Goal: Use online tool/utility: Utilize a website feature to perform a specific function

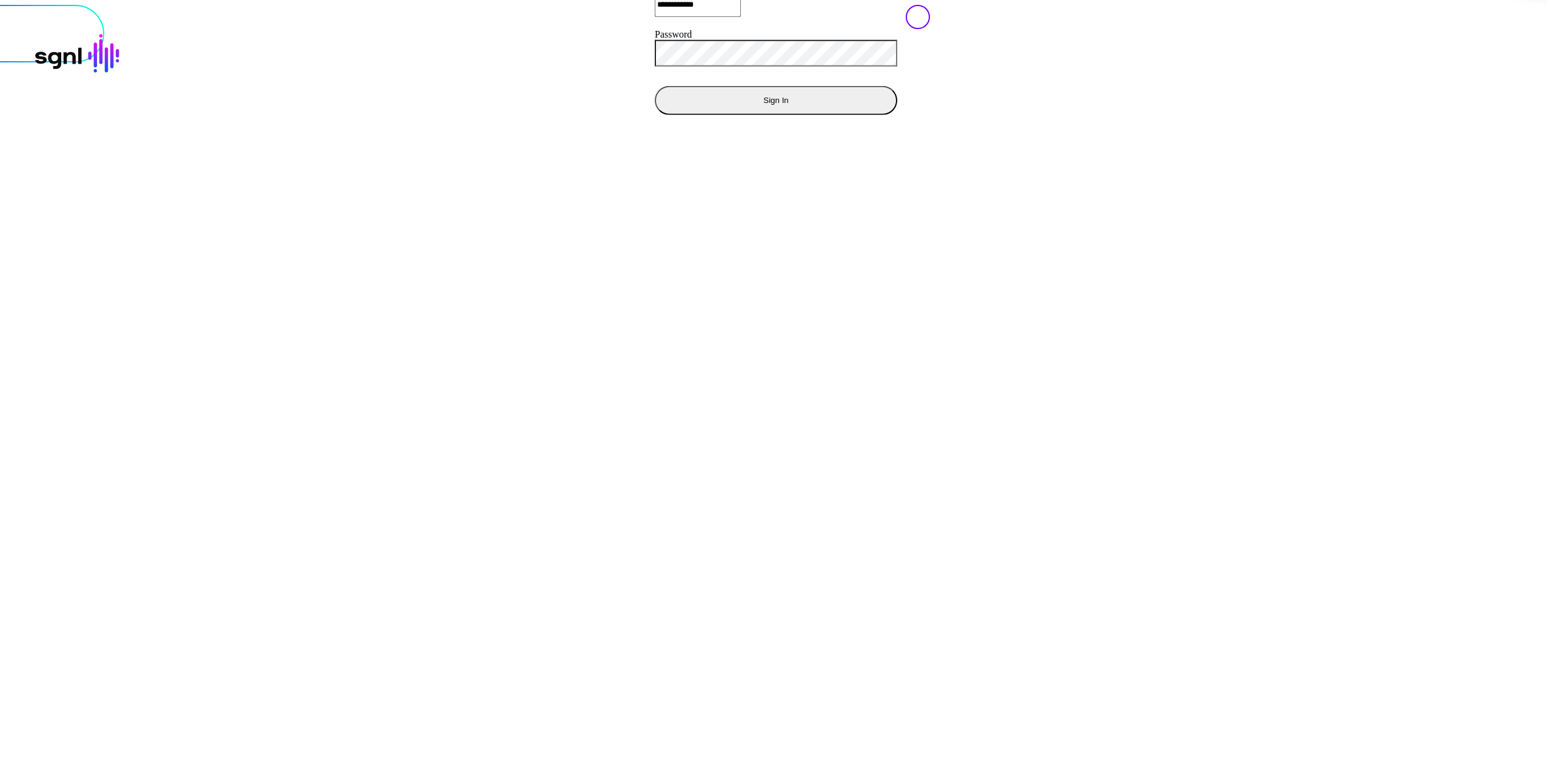
click at [654, 115] on button "Sign In" at bounding box center [775, 100] width 242 height 29
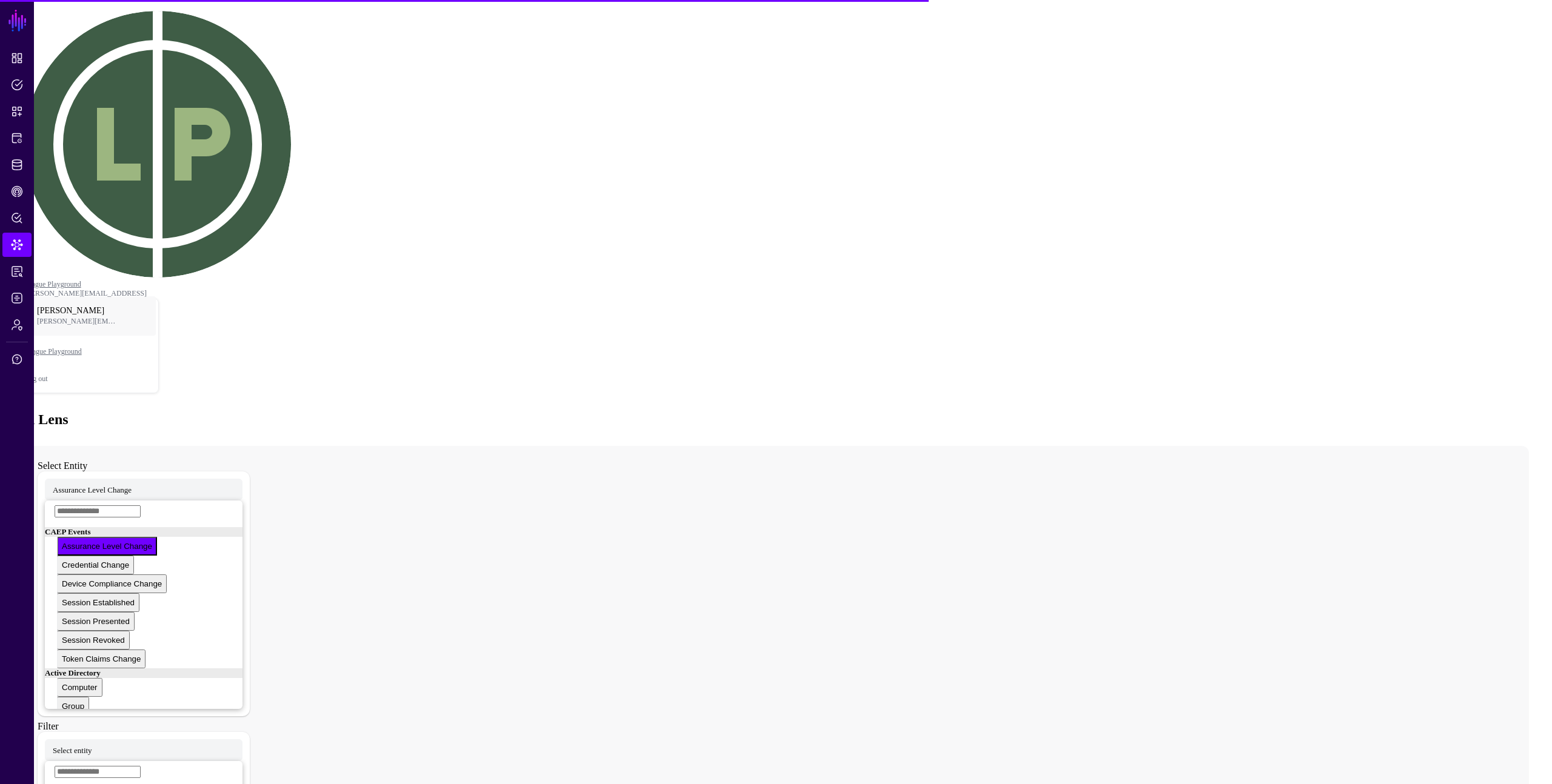
click at [534, 411] on div "Data Lens" at bounding box center [776, 419] width 1542 height 17
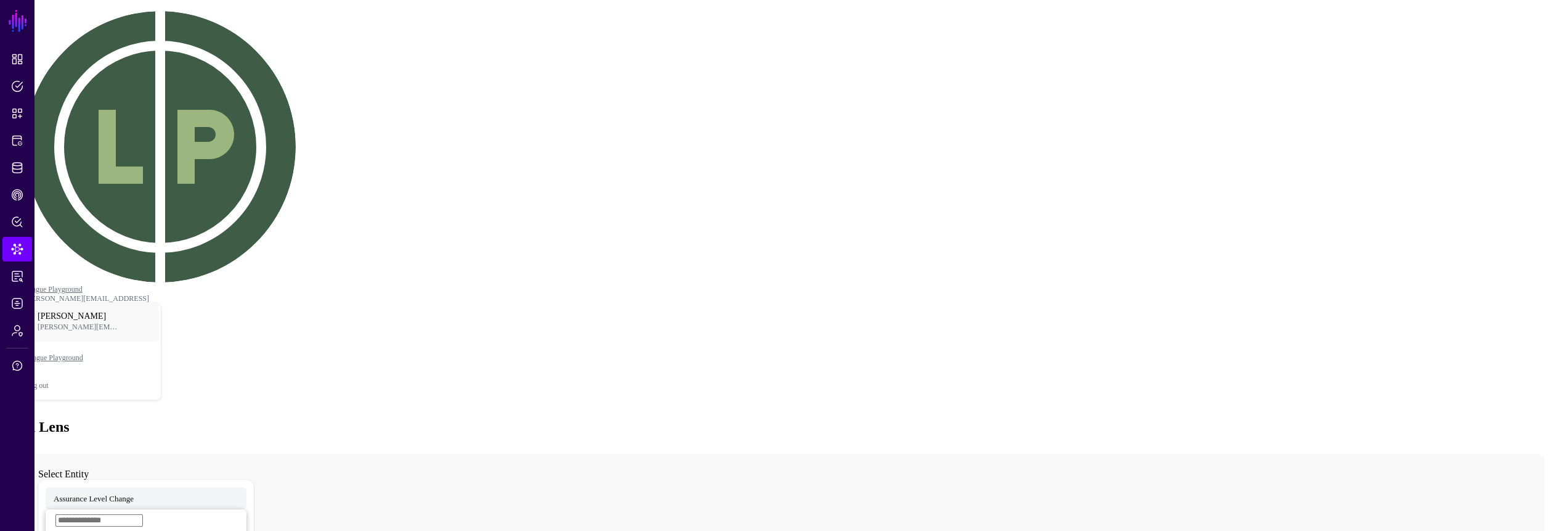
click at [140, 525] on span "Assurance Level Change" at bounding box center [94, 529] width 91 height 9
